Goal: Use online tool/utility: Utilize a website feature to perform a specific function

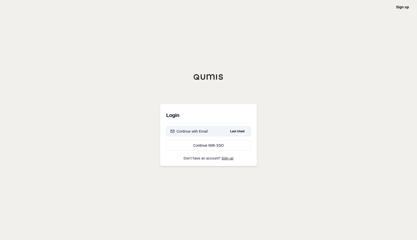
click at [203, 132] on div "Continue with Email" at bounding box center [188, 131] width 37 height 5
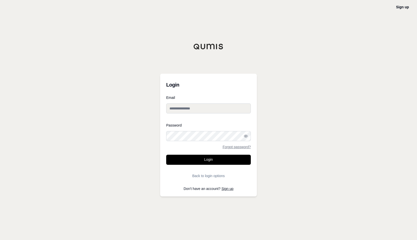
click at [203, 111] on input "Email" at bounding box center [208, 108] width 85 height 10
type input "**********"
click at [192, 158] on button "Login" at bounding box center [208, 160] width 85 height 10
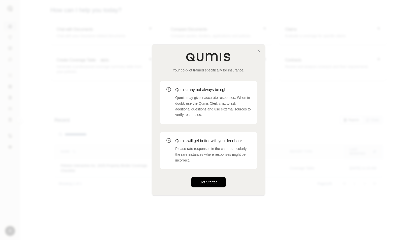
click at [201, 182] on button "Get Started" at bounding box center [208, 182] width 34 height 10
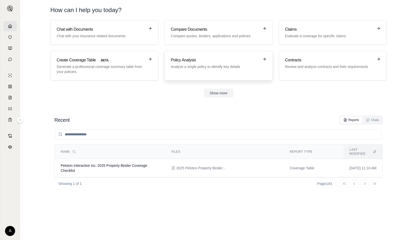
click at [181, 65] on p "Analyze a single policy to identify key details" at bounding box center [215, 66] width 88 height 5
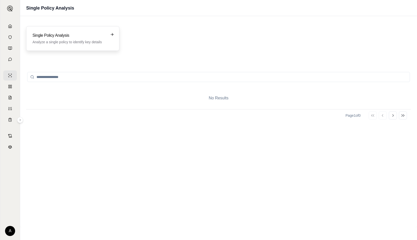
click at [59, 41] on p "Analyze a single policy to identify key details" at bounding box center [68, 41] width 73 height 5
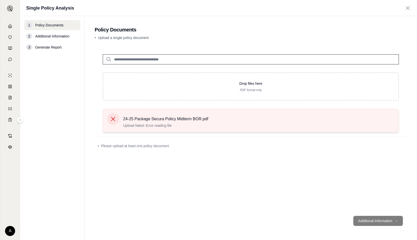
click at [115, 121] on icon at bounding box center [112, 118] width 7 height 7
click at [113, 118] on icon at bounding box center [113, 119] width 4 height 4
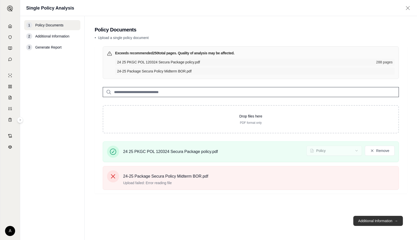
click at [366, 222] on button "Additional Information →" at bounding box center [378, 221] width 50 height 10
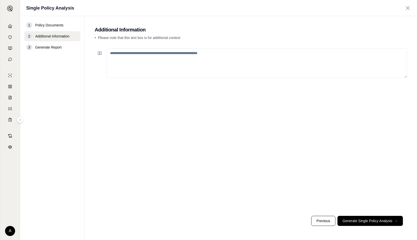
click at [122, 59] on textarea at bounding box center [257, 63] width 300 height 30
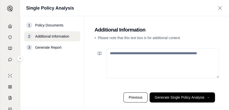
click at [120, 55] on textarea at bounding box center [163, 63] width 112 height 30
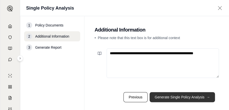
type textarea "**********"
click at [163, 97] on button "Generate Single Policy Analysis →" at bounding box center [182, 97] width 65 height 10
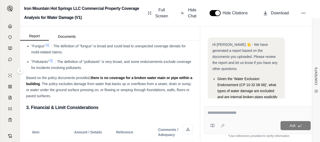
scroll to position [25, 0]
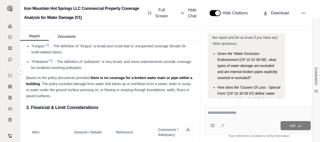
click at [258, 61] on span "Given the 'Water Exclusion Endorsement (CP 10 32 08 08)', what types of water d…" at bounding box center [247, 66] width 60 height 28
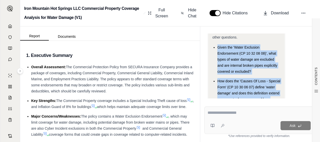
scroll to position [57, 0]
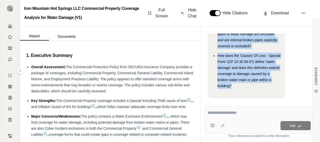
drag, startPoint x: 218, startPoint y: 47, endPoint x: 260, endPoint y: 82, distance: 55.0
click at [260, 82] on ul "Given the 'Water Exclusion Endorsement (CP 10 32 08 08)', what types of water d…" at bounding box center [246, 54] width 68 height 70
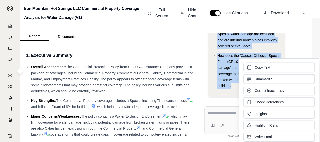
drag, startPoint x: 260, startPoint y: 82, endPoint x: 228, endPoint y: 72, distance: 33.7
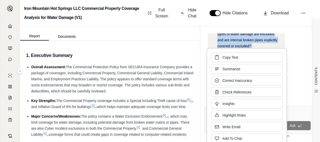
drag, startPoint x: 228, startPoint y: 72, endPoint x: 221, endPoint y: 56, distance: 17.3
click at [221, 56] on button "Copy Text" at bounding box center [246, 58] width 71 height 10
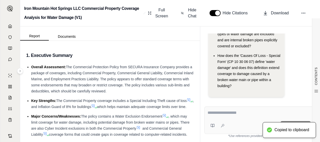
click at [234, 120] on div "Ask" at bounding box center [259, 119] width 110 height 27
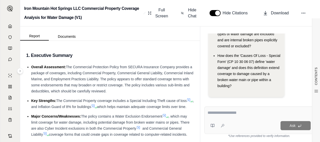
paste textarea "**********"
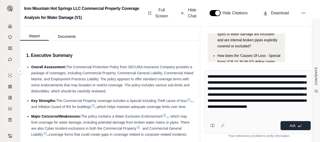
type textarea "**********"
click at [287, 127] on button "Ask" at bounding box center [295, 125] width 30 height 9
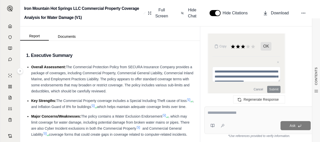
scroll to position [9, 0]
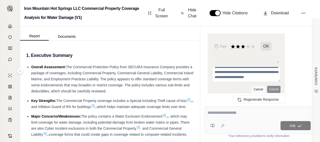
click at [262, 86] on button "Cancel" at bounding box center [258, 89] width 13 height 7
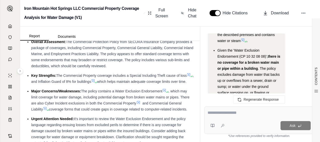
scroll to position [1226, 0]
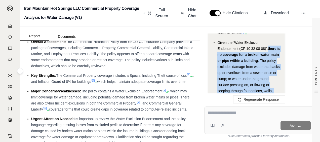
drag, startPoint x: 269, startPoint y: 42, endPoint x: 272, endPoint y: 89, distance: 46.6
click at [272, 89] on li "Given the 'Water Exclusion Endorsement (CP 10 32 08 08)', there is no coverage …" at bounding box center [248, 69] width 63 height 60
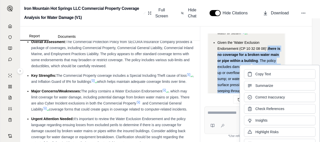
drag, startPoint x: 272, startPoint y: 89, endPoint x: 230, endPoint y: 60, distance: 50.4
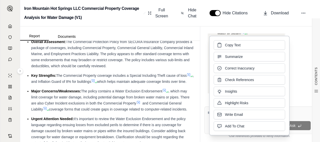
drag, startPoint x: 230, startPoint y: 60, endPoint x: 226, endPoint y: 46, distance: 14.8
click at [226, 46] on span "Copy Text" at bounding box center [233, 45] width 16 height 5
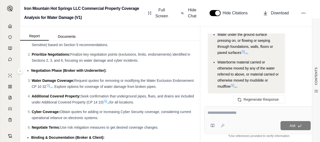
scroll to position [2073, 0]
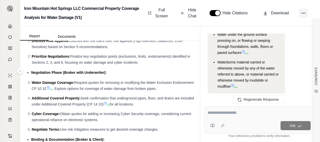
click at [304, 13] on circle at bounding box center [303, 13] width 1 height 1
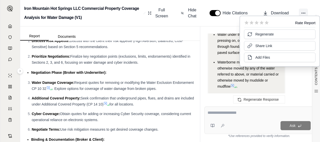
click at [304, 13] on circle at bounding box center [303, 13] width 1 height 1
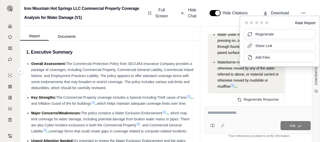
scroll to position [0, 0]
